Goal: Transaction & Acquisition: Purchase product/service

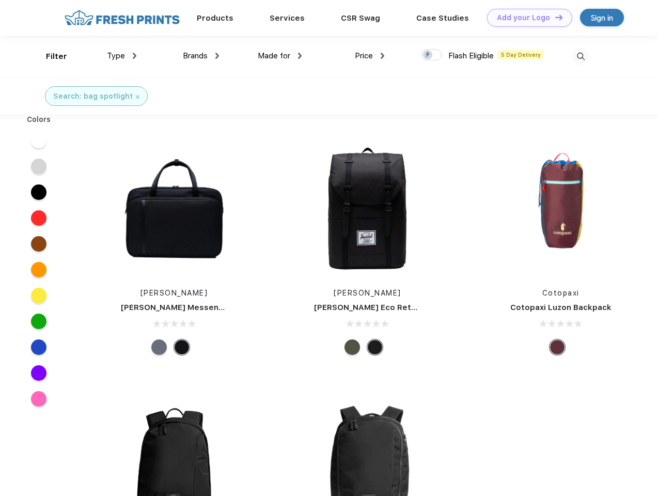
scroll to position [1, 0]
click at [526, 18] on link "Add your Logo Design Tool" at bounding box center [529, 18] width 85 height 18
click at [0, 0] on div "Design Tool" at bounding box center [0, 0] width 0 height 0
click at [554, 17] on link "Add your Logo Design Tool" at bounding box center [529, 18] width 85 height 18
click at [50, 56] on div "Filter" at bounding box center [56, 57] width 21 height 12
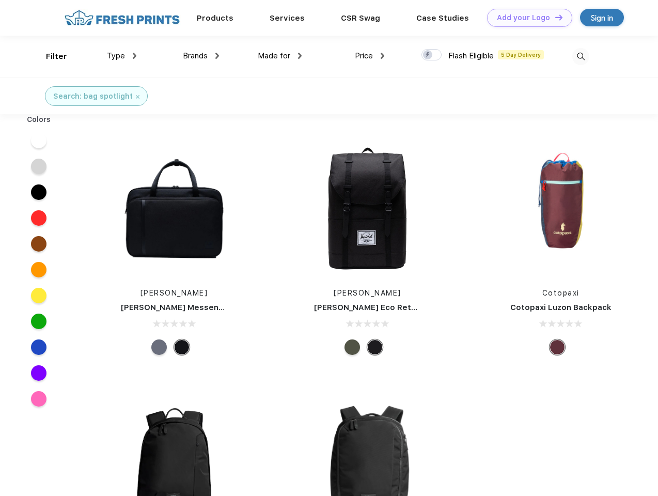
click at [122, 56] on span "Type" at bounding box center [116, 55] width 18 height 9
click at [201, 56] on span "Brands" at bounding box center [195, 55] width 25 height 9
click at [280, 56] on span "Made for" at bounding box center [274, 55] width 33 height 9
click at [370, 56] on span "Price" at bounding box center [364, 55] width 18 height 9
click at [432, 55] on div at bounding box center [431, 54] width 20 height 11
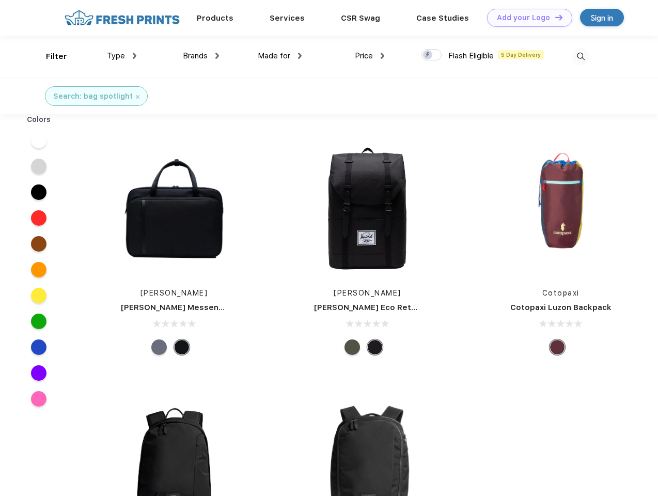
click at [428, 55] on input "checkbox" at bounding box center [424, 52] width 7 height 7
click at [580, 56] on img at bounding box center [580, 56] width 17 height 17
